Goal: Entertainment & Leisure: Consume media (video, audio)

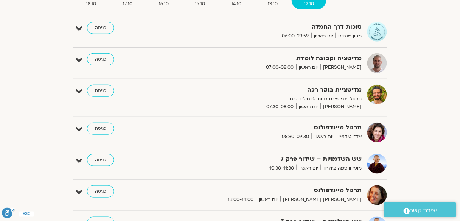
scroll to position [122, 0]
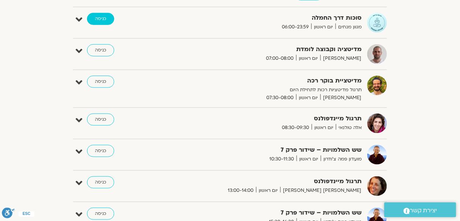
click at [96, 19] on link "כניסה" at bounding box center [100, 19] width 27 height 12
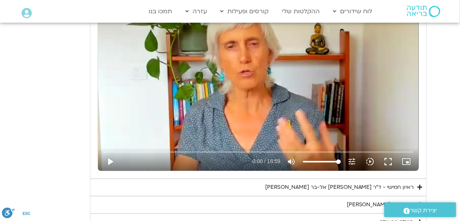
scroll to position [393, 0]
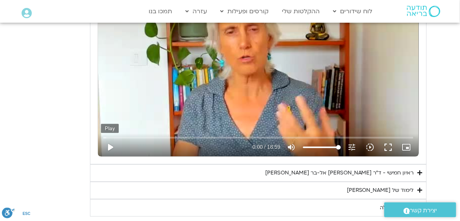
click at [109, 148] on button "play_arrow" at bounding box center [110, 147] width 18 height 18
click at [178, 105] on div "Skip Ad 0:54 pause 0:05 / 18:59 volume_up Mute tune Resolution Auto 240p slow_m…" at bounding box center [258, 66] width 321 height 180
click at [361, 171] on div "ראיון חמישי - ד"ר [PERSON_NAME] אל-בר [PERSON_NAME]" at bounding box center [339, 172] width 149 height 9
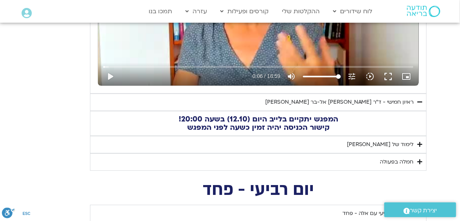
scroll to position [454, 0]
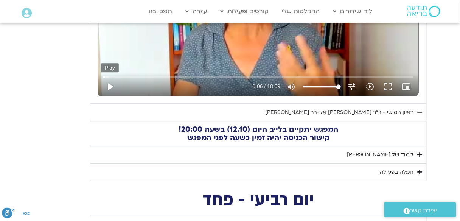
click at [110, 87] on button "play_arrow" at bounding box center [110, 86] width 18 height 18
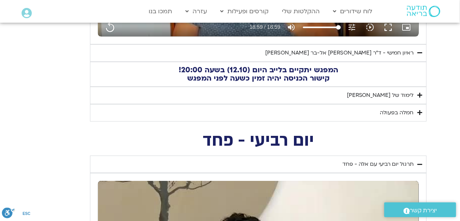
scroll to position [514, 0]
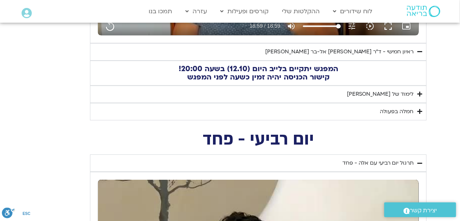
click at [404, 92] on div "לימוד של [PERSON_NAME]" at bounding box center [380, 94] width 67 height 9
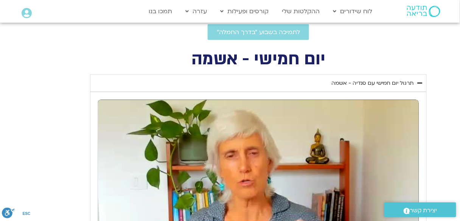
scroll to position [212, 0]
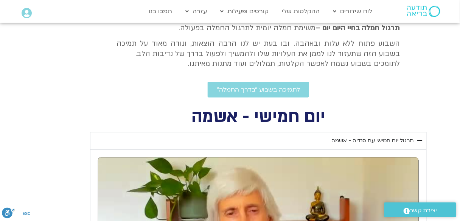
type input "1139.36"
